Goal: Information Seeking & Learning: Find specific fact

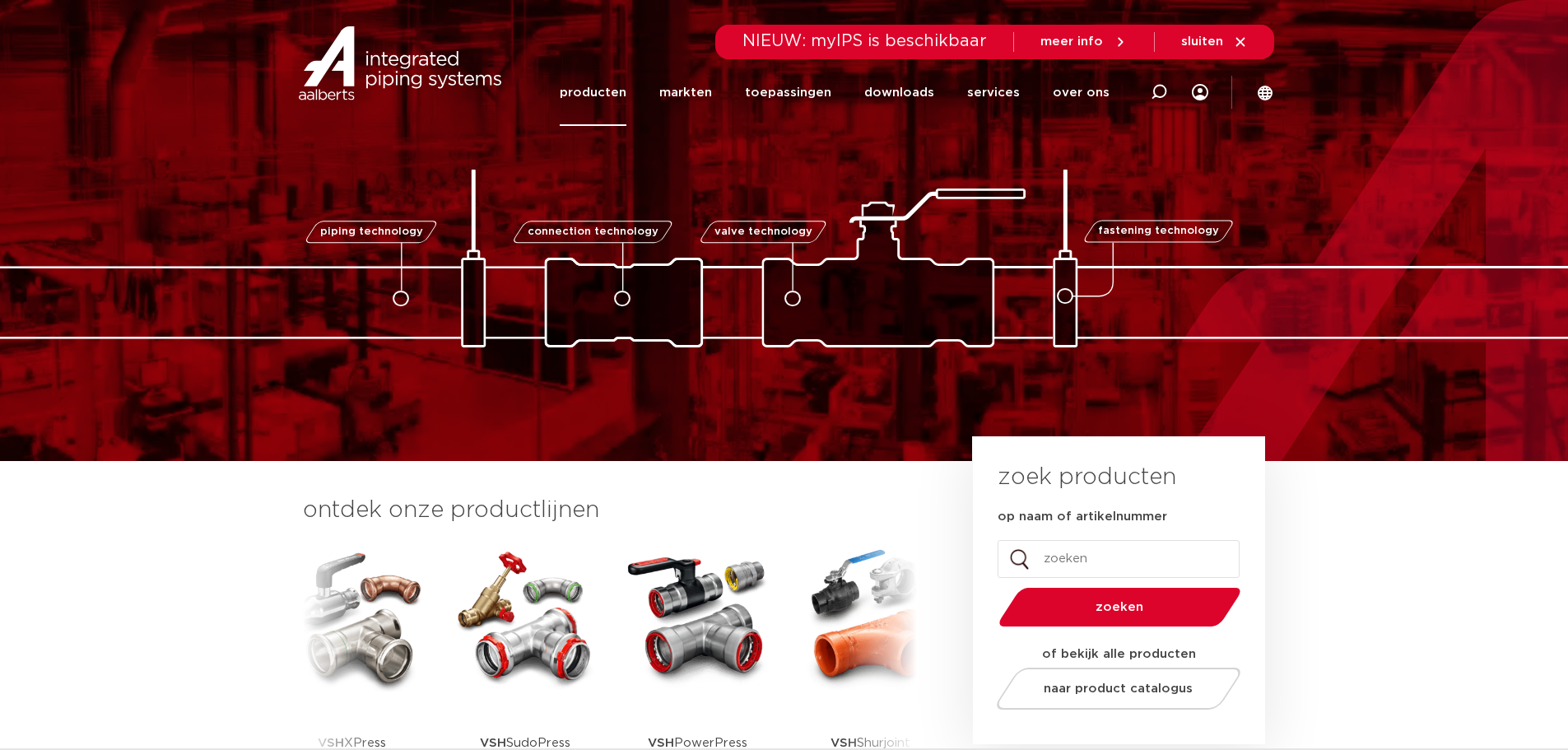
click at [607, 90] on link "producten" at bounding box center [593, 93] width 67 height 67
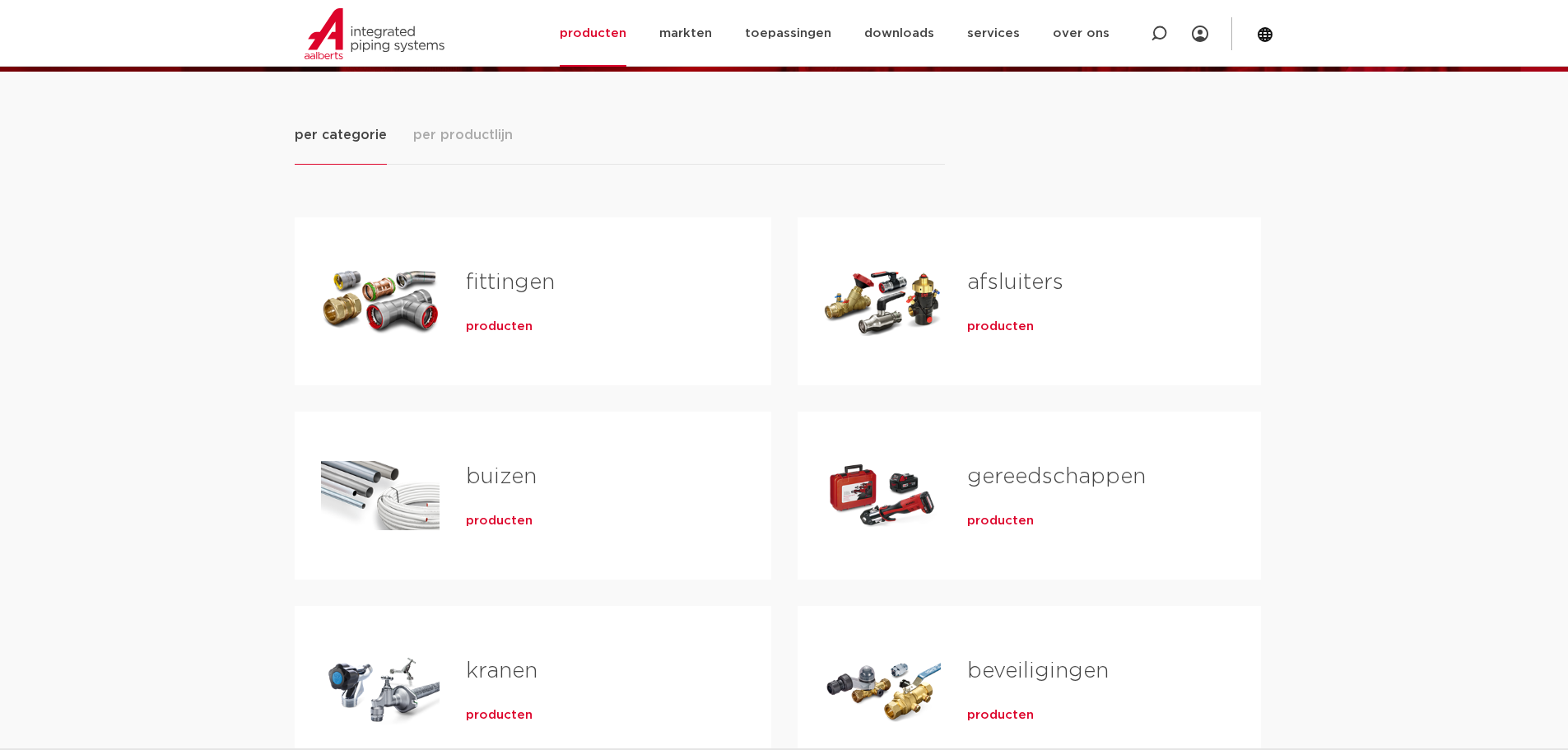
scroll to position [247, 0]
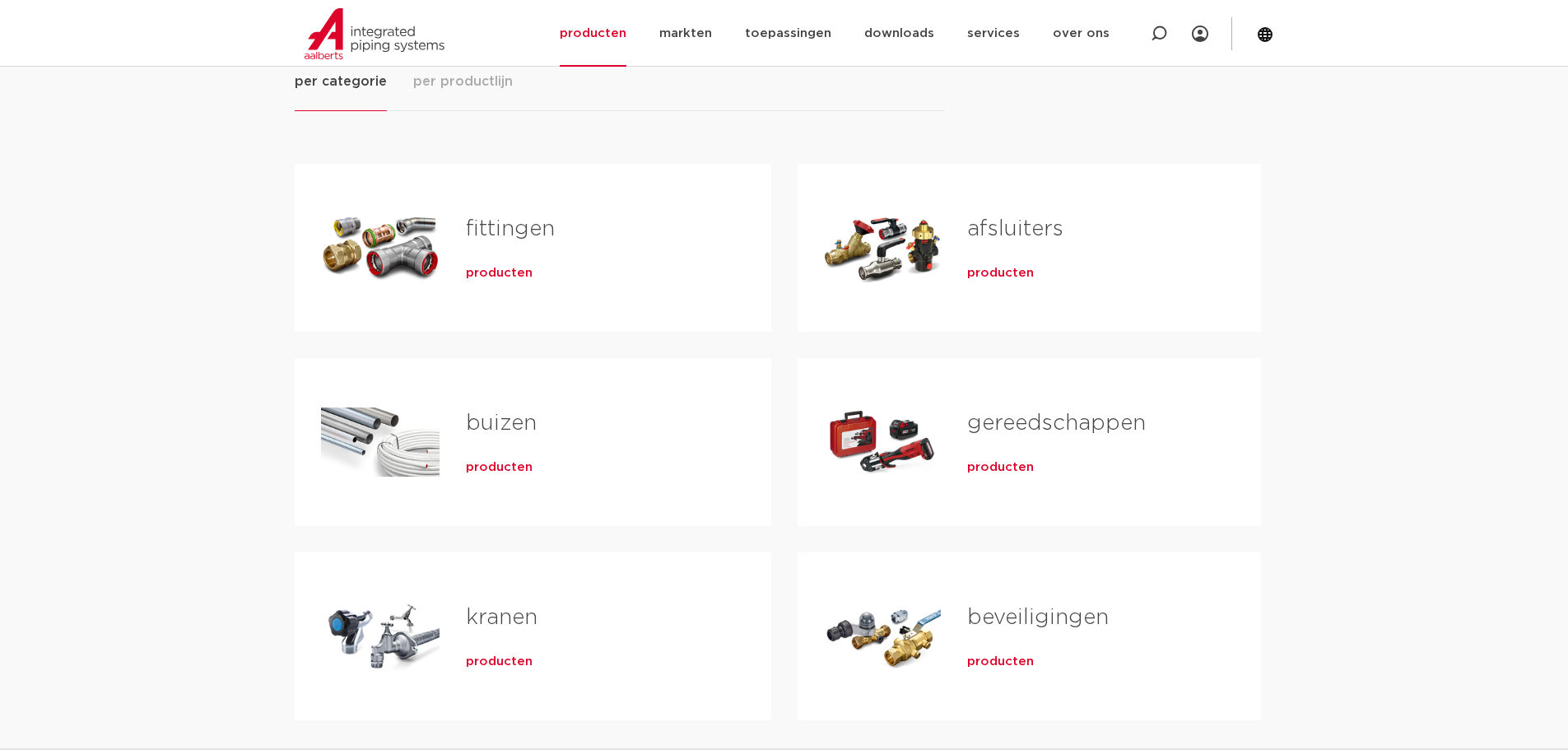
click at [991, 471] on span "producten" at bounding box center [1000, 467] width 67 height 17
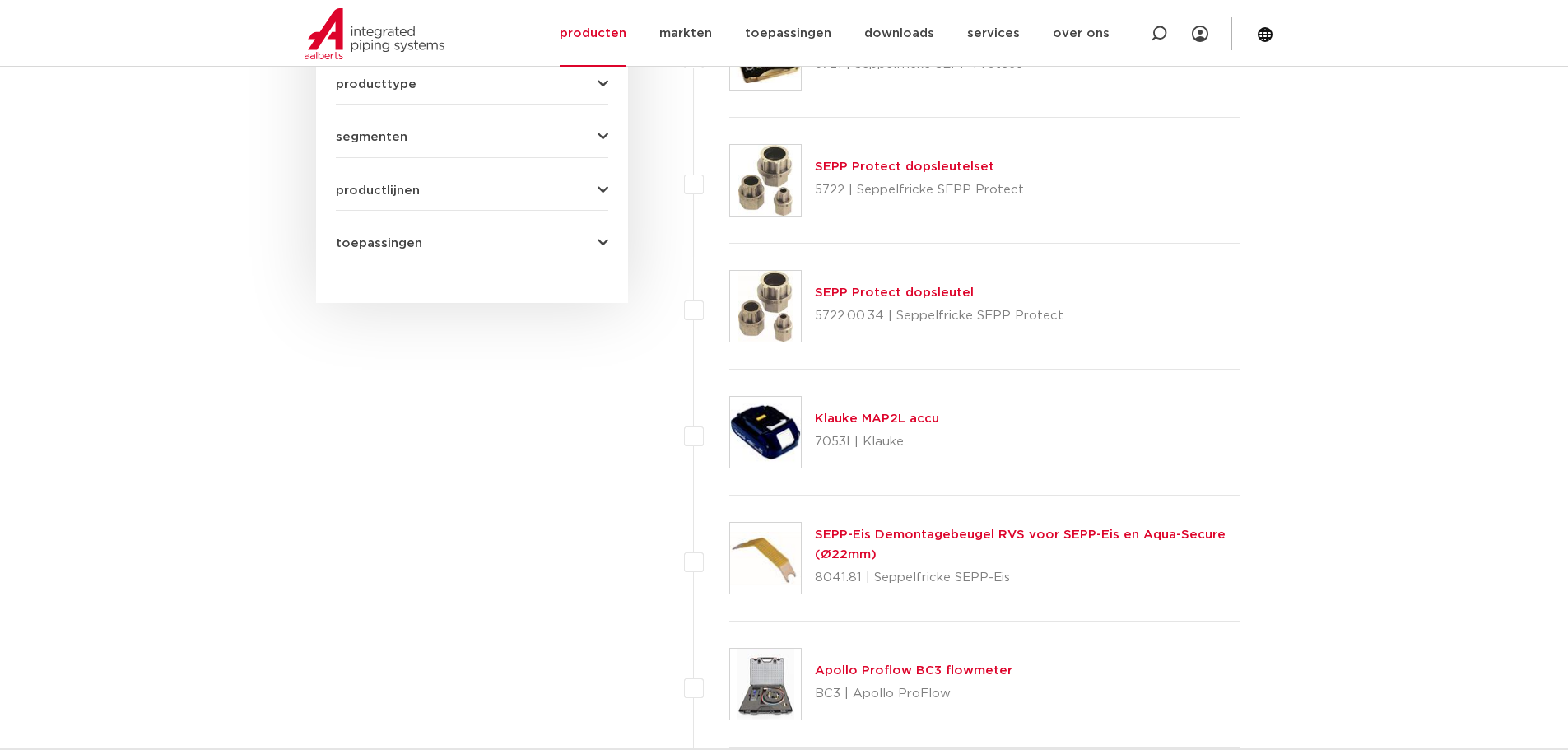
scroll to position [741, 0]
click at [1157, 30] on icon at bounding box center [1159, 34] width 17 height 17
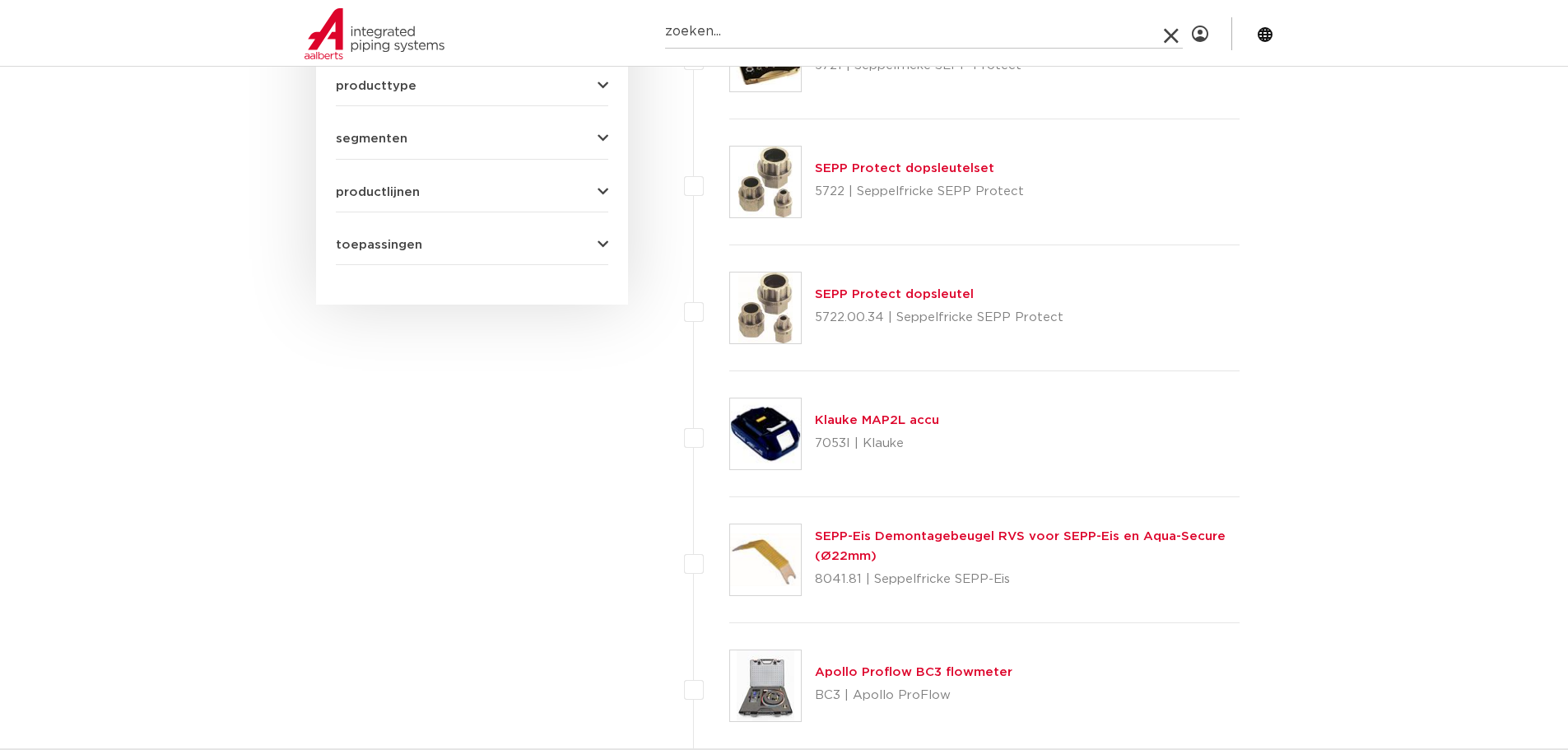
click at [927, 26] on input "Zoeken" at bounding box center [923, 32] width 517 height 33
type input "p5011"
click button "Zoeken" at bounding box center [0, 0] width 0 height 0
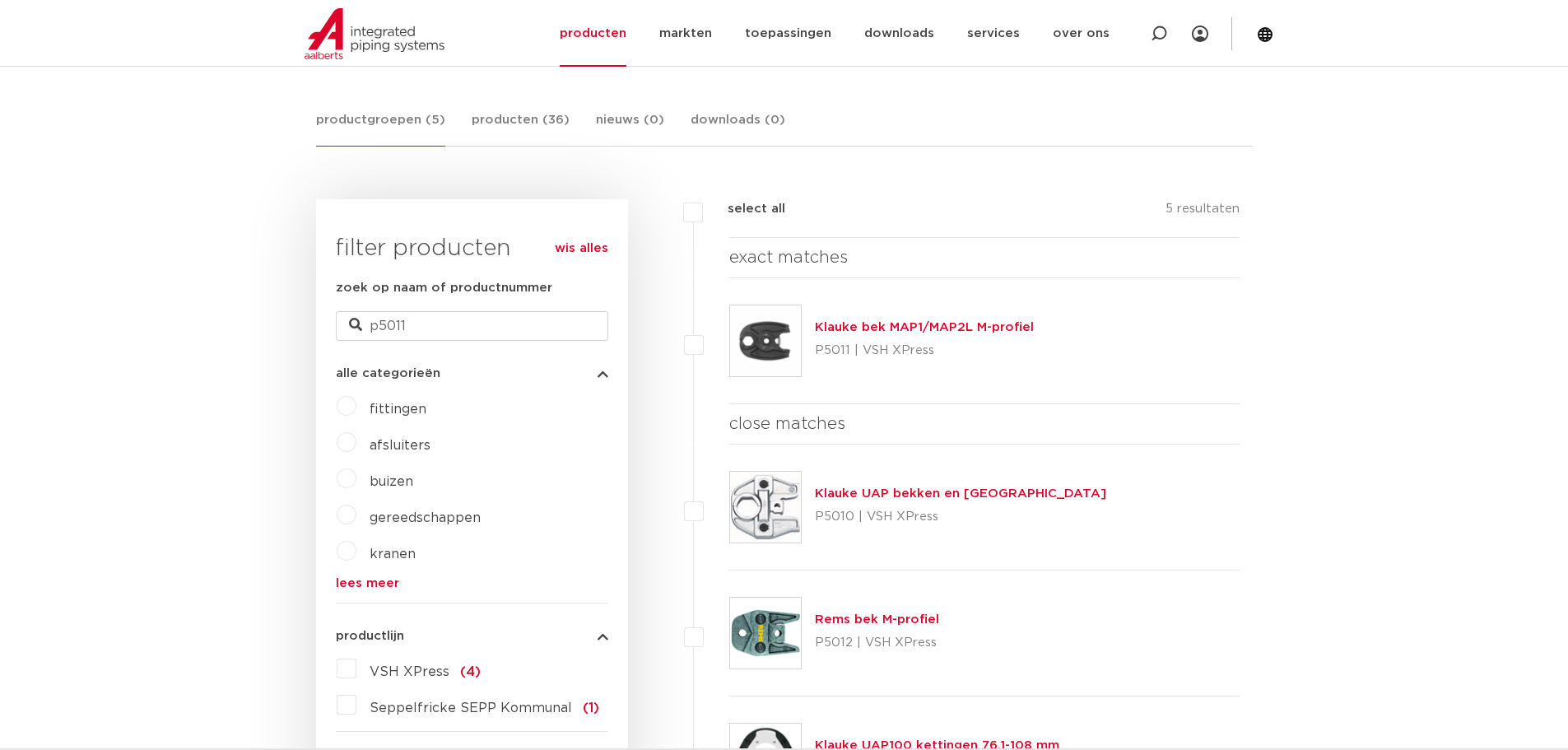
scroll to position [83, 0]
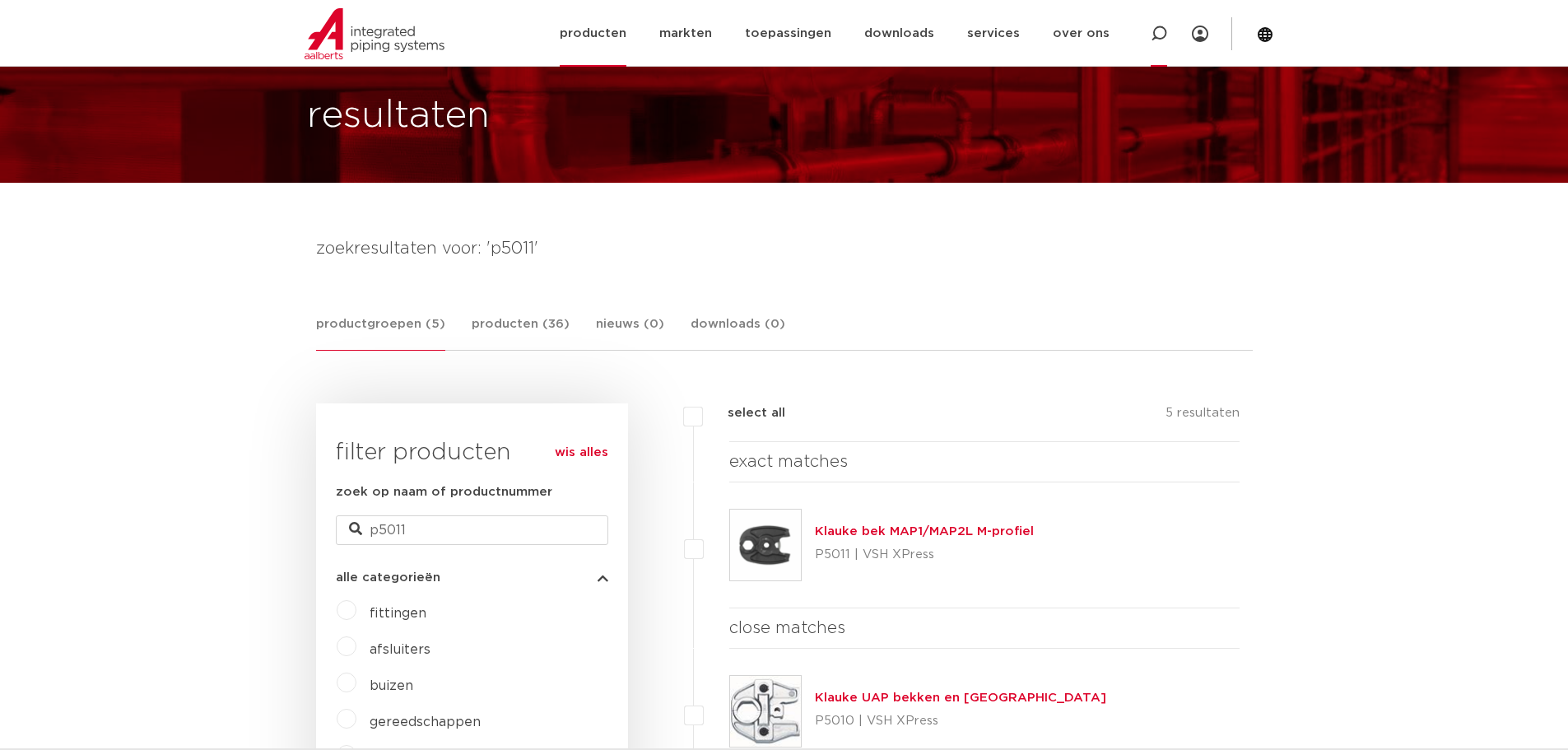
click at [1158, 33] on icon at bounding box center [1159, 34] width 17 height 17
type input "6106100"
click button "Zoeken" at bounding box center [0, 0] width 0 height 0
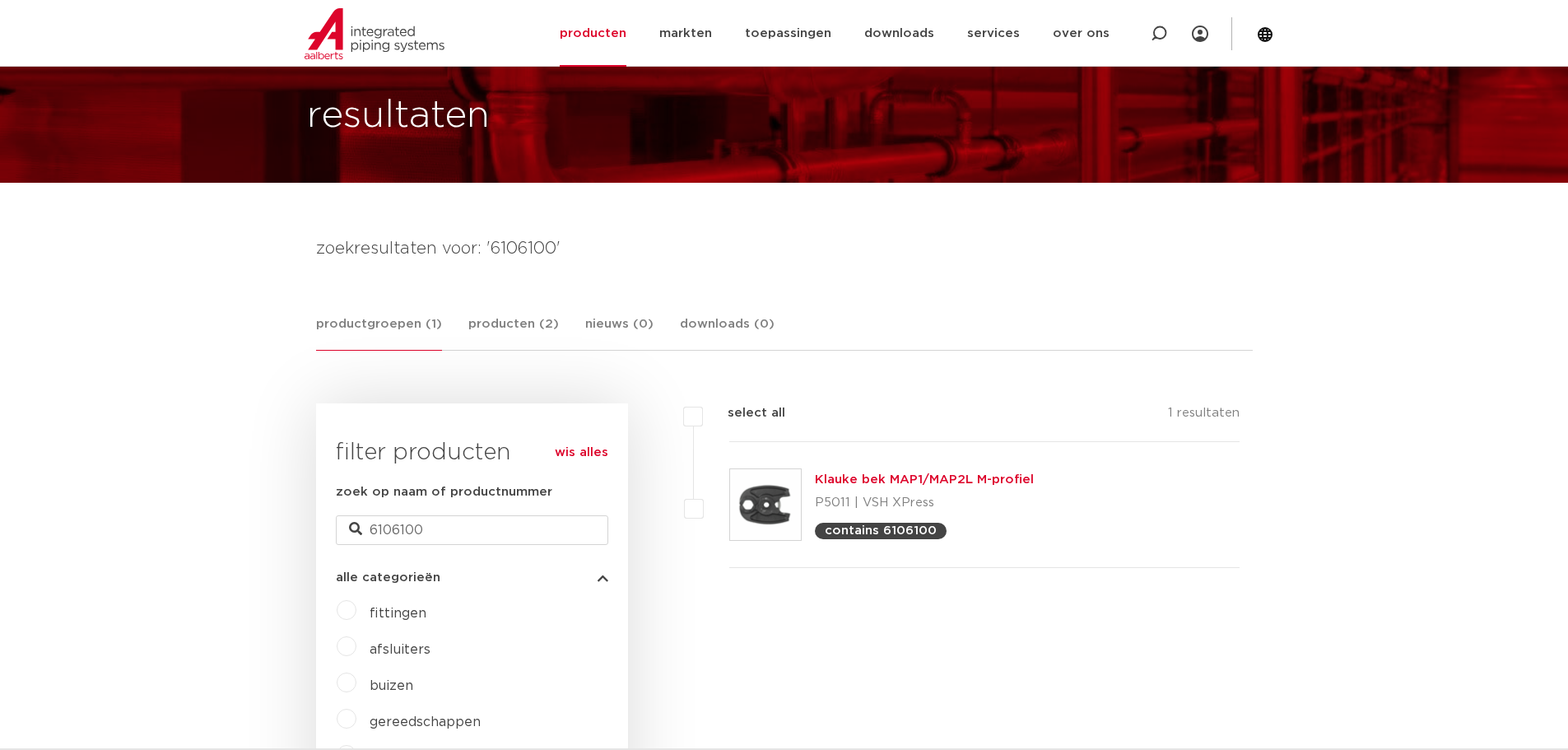
click at [876, 474] on link "Klauke bek MAP1/MAP2L M-profiel" at bounding box center [924, 479] width 219 height 13
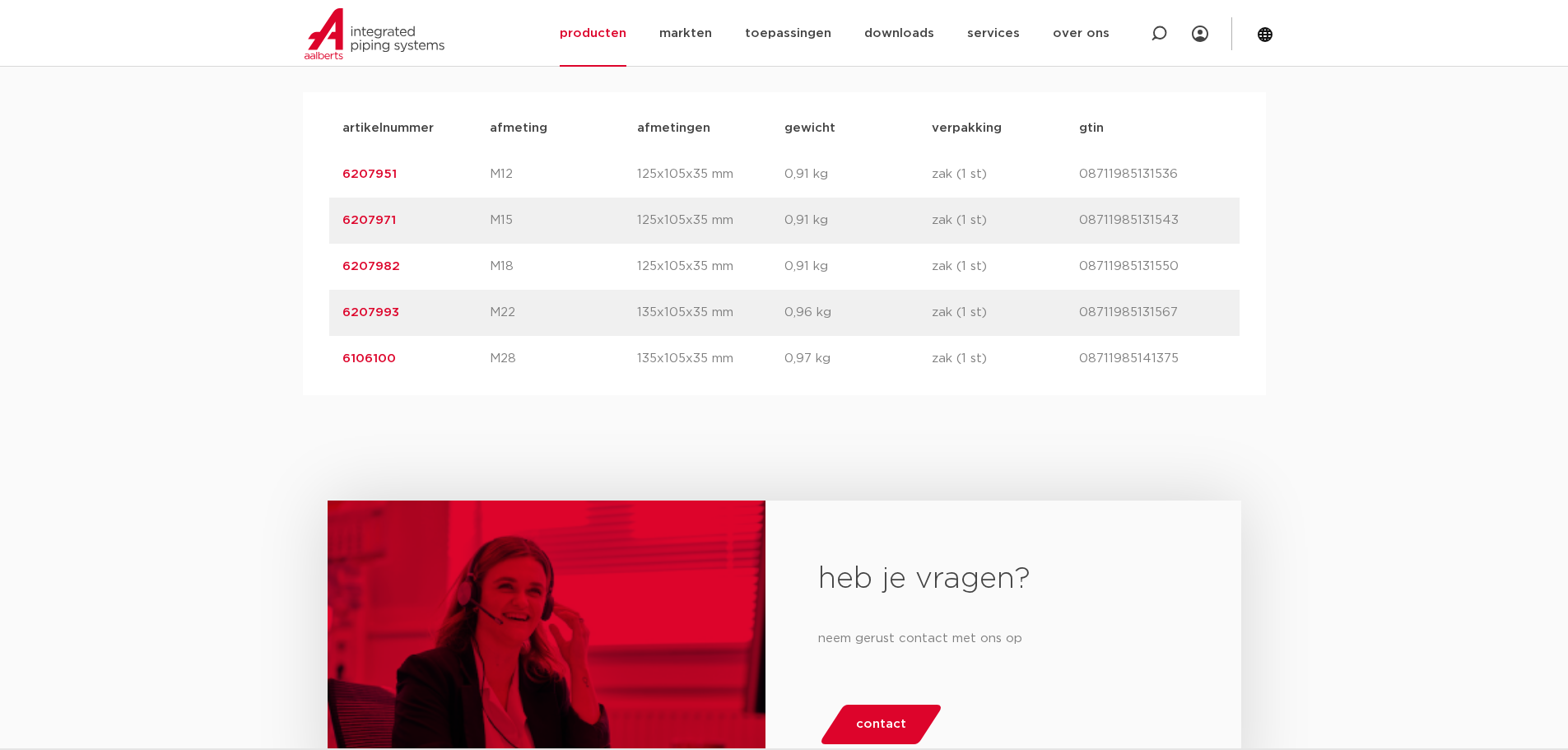
scroll to position [1079, 0]
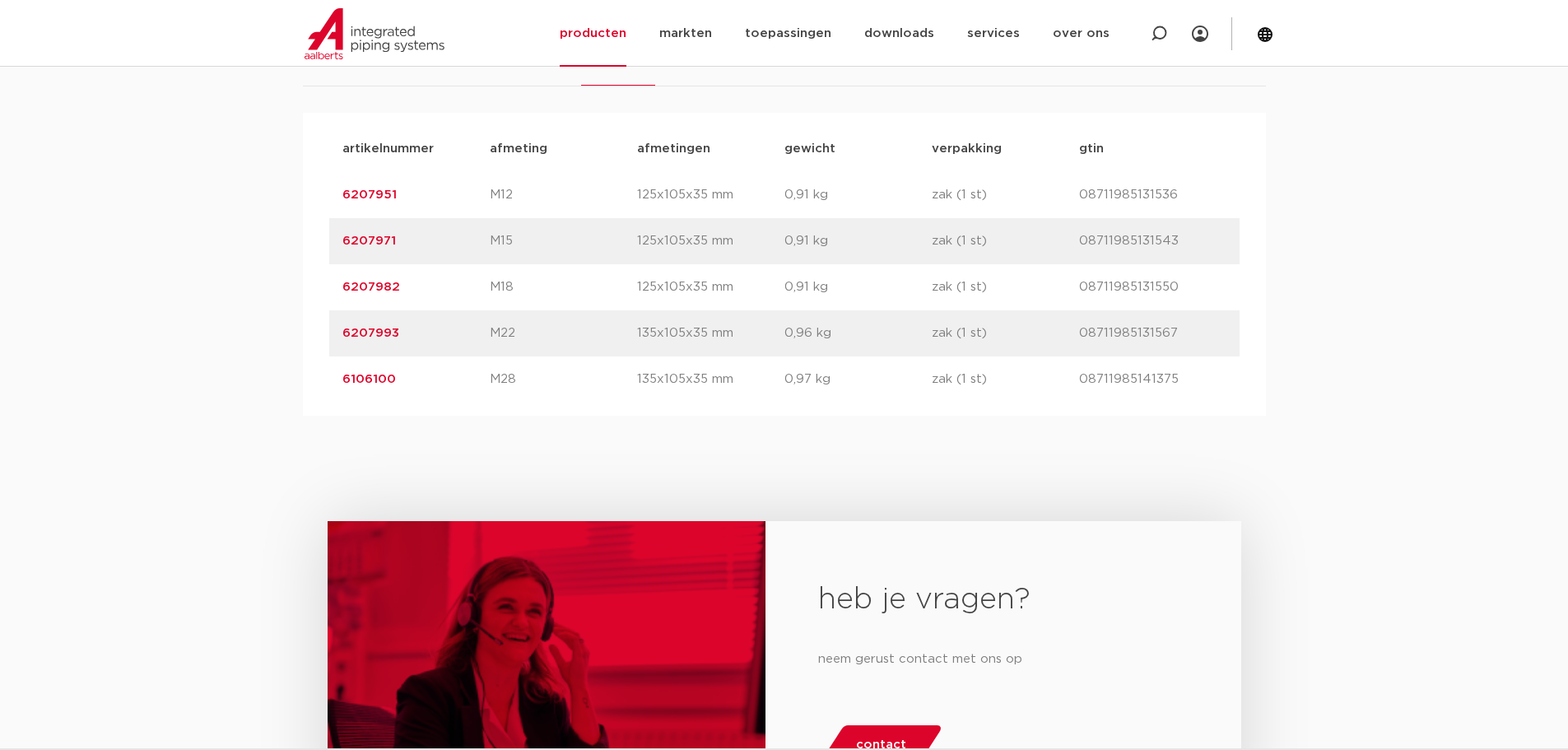
click at [372, 240] on link "6207971" at bounding box center [369, 240] width 53 height 13
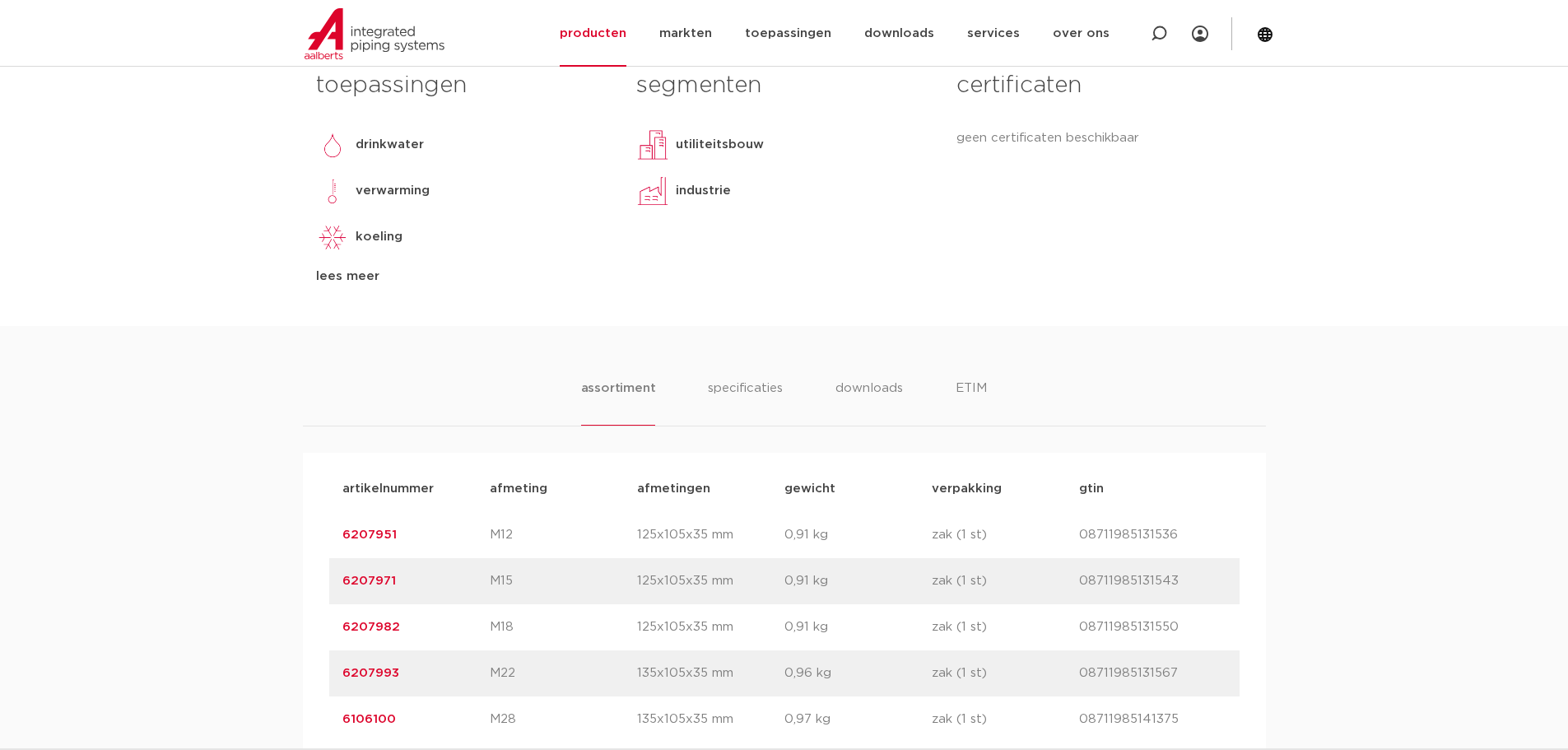
scroll to position [741, 0]
click at [747, 384] on li "specificaties" at bounding box center [746, 401] width 79 height 47
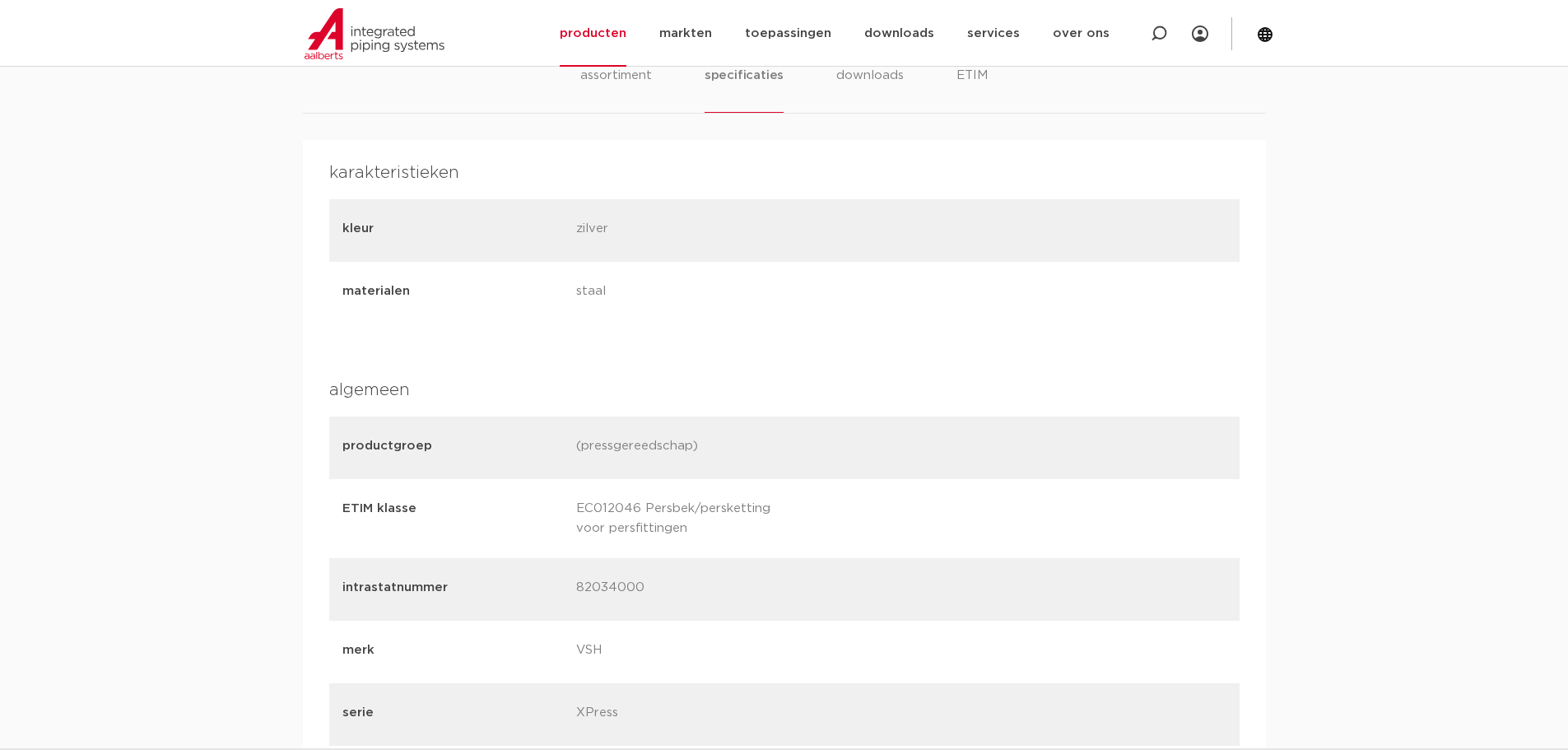
scroll to position [823, 0]
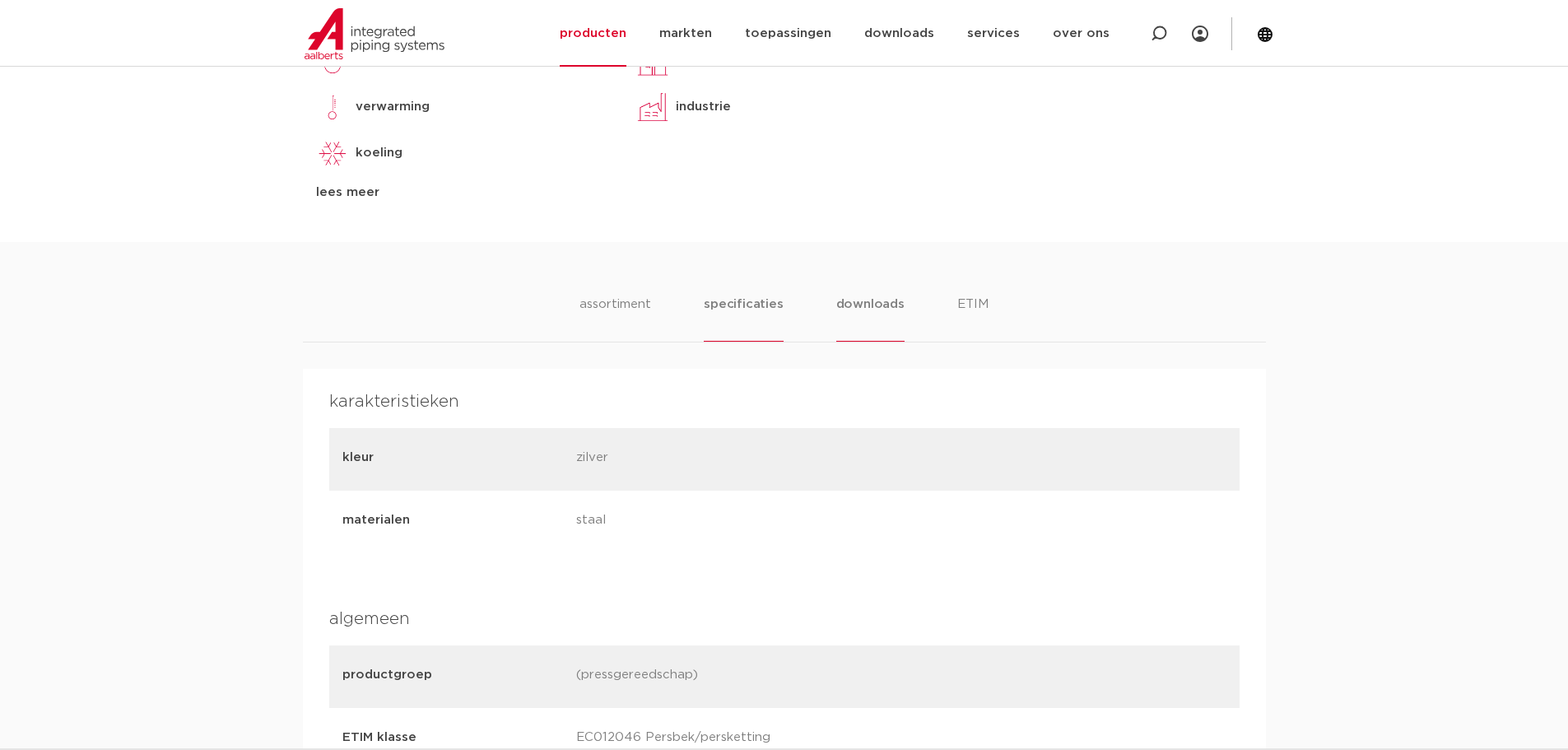
click at [866, 307] on li "downloads" at bounding box center [870, 318] width 68 height 47
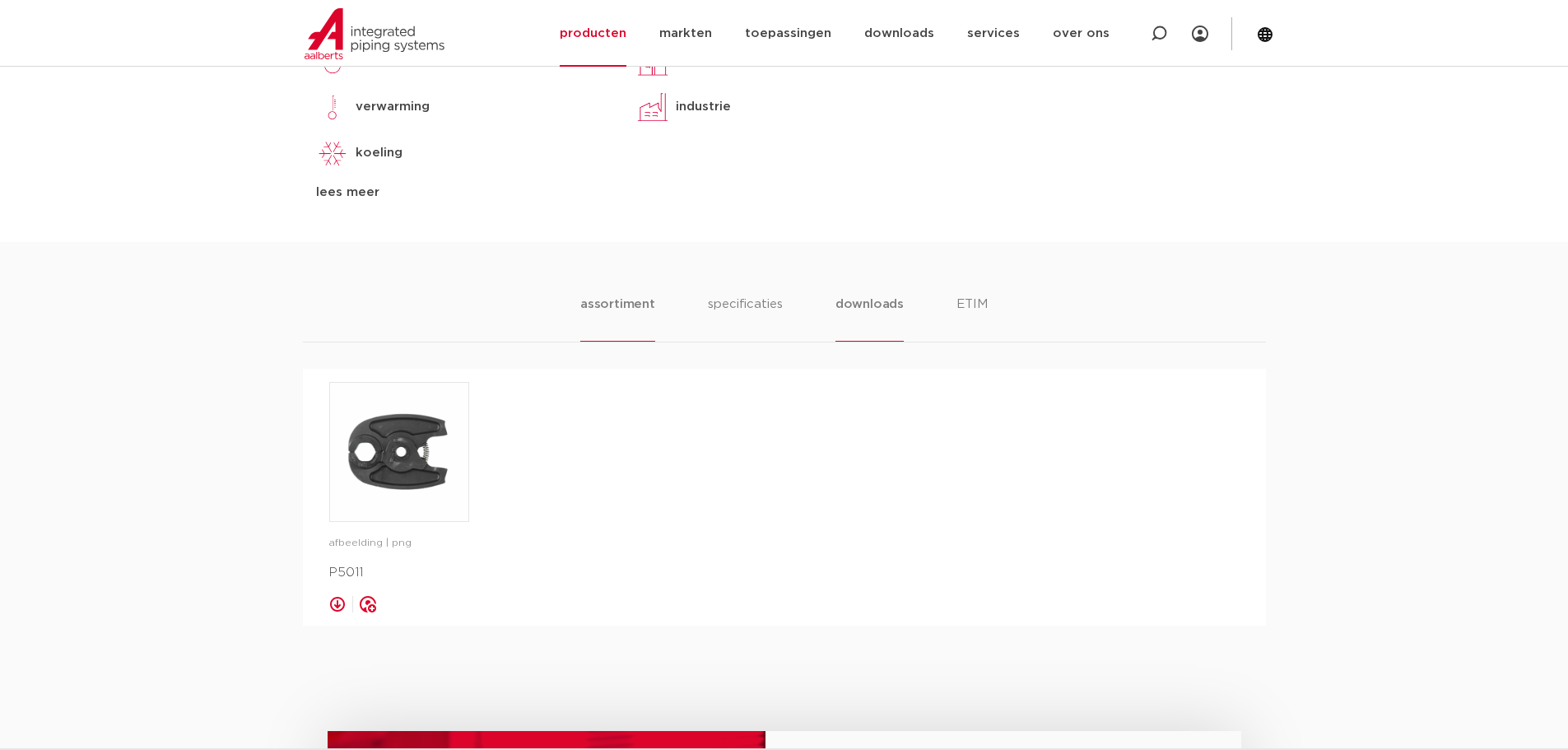
click at [611, 299] on li "assortiment" at bounding box center [618, 318] width 75 height 47
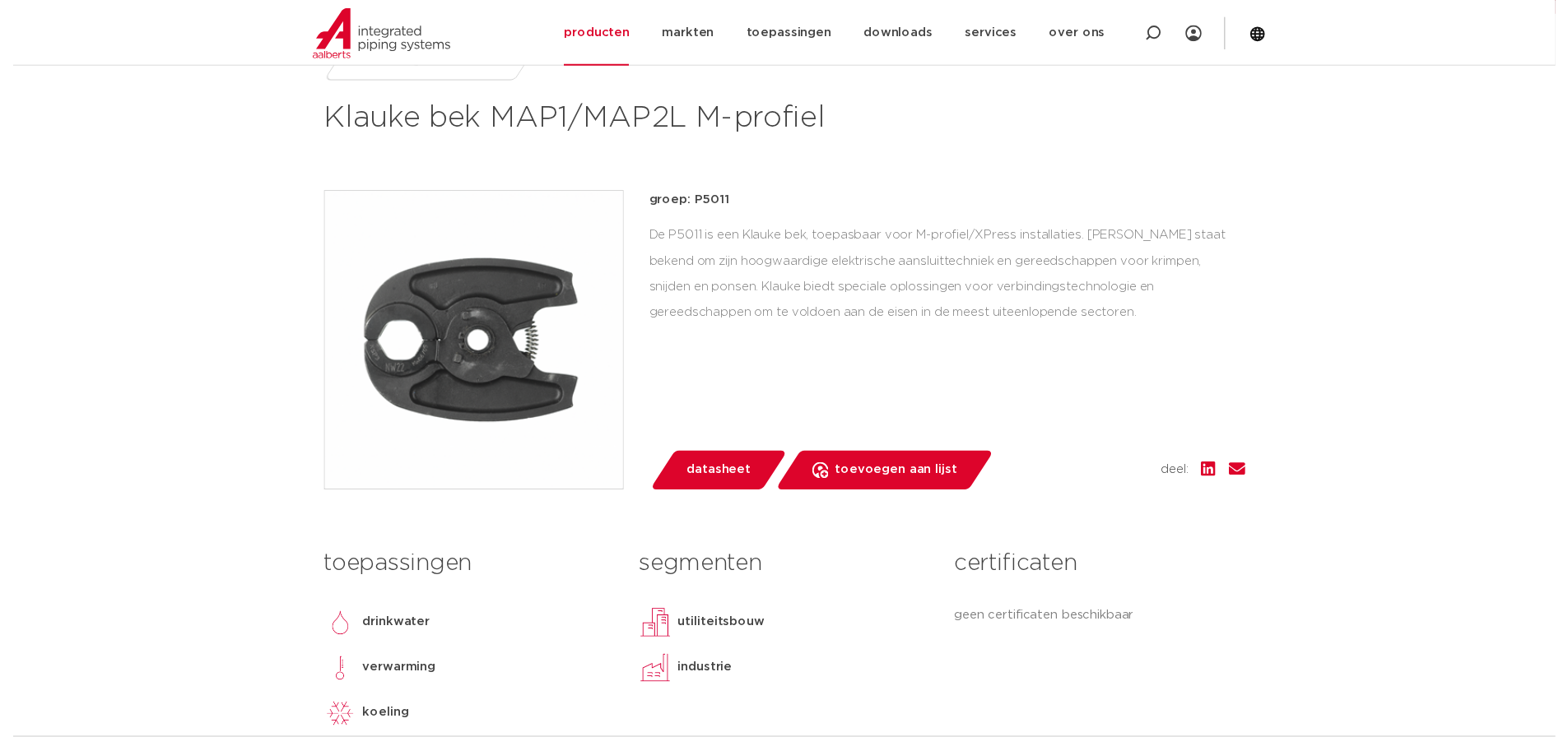
scroll to position [247, 0]
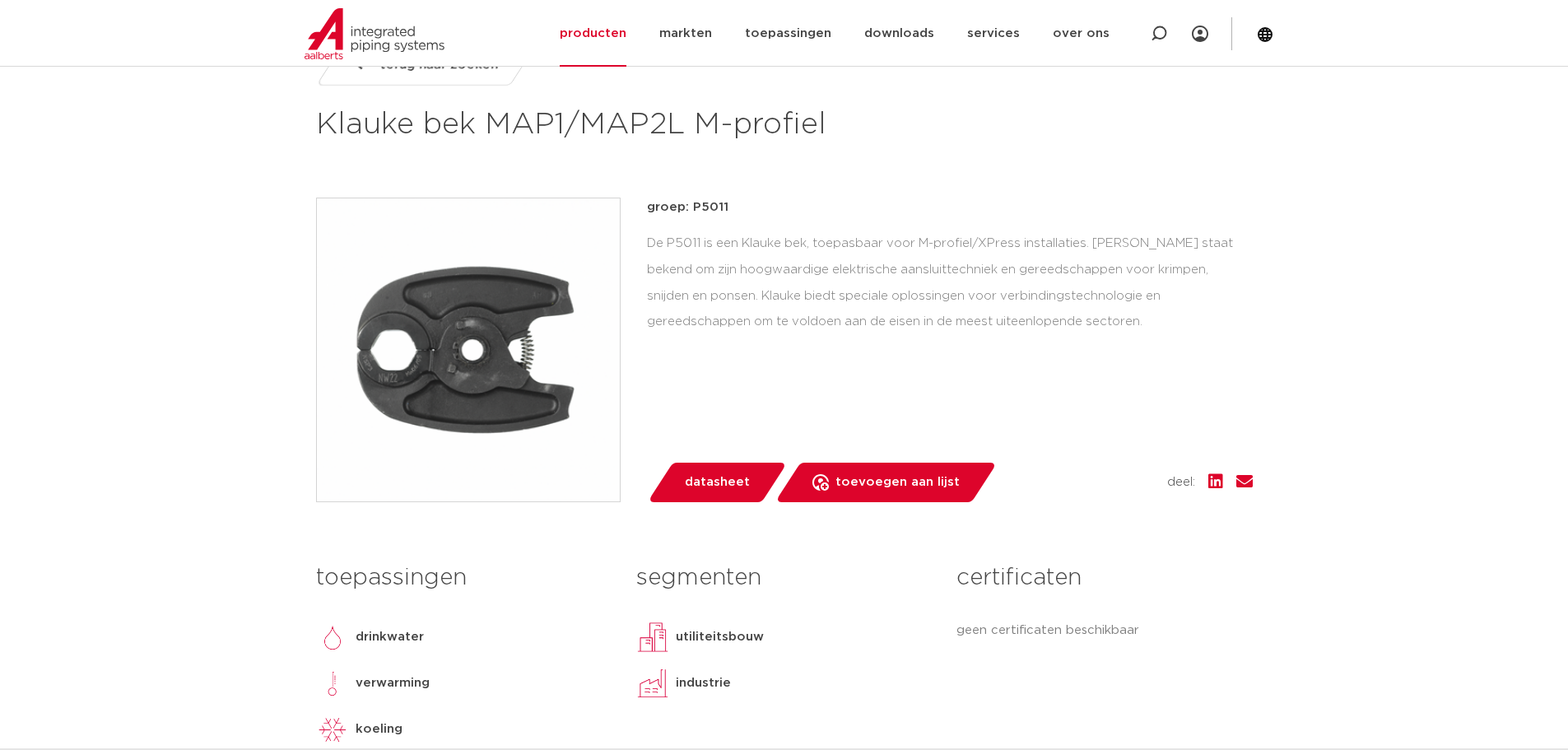
click at [725, 477] on span "datasheet" at bounding box center [717, 482] width 65 height 27
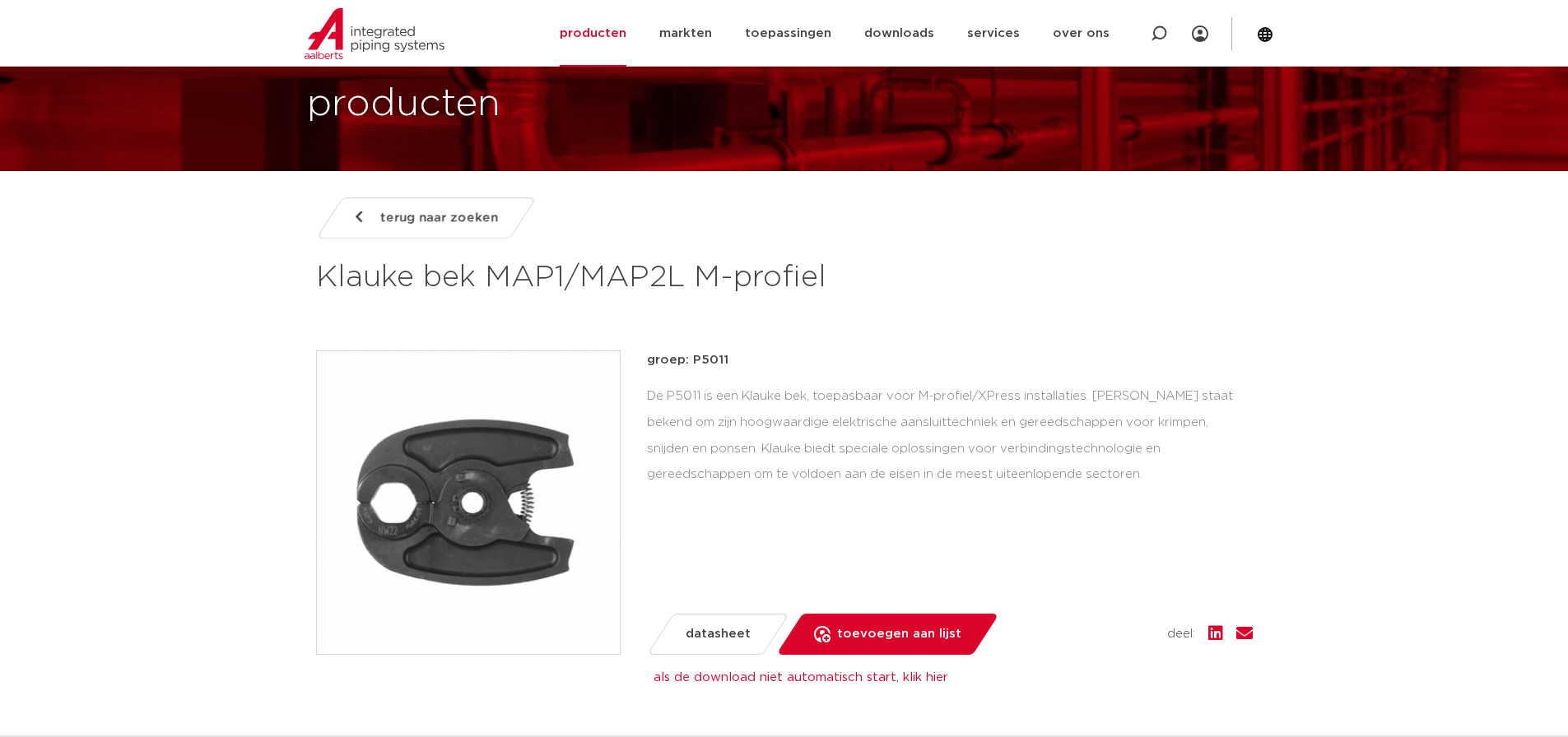
scroll to position [83, 0]
